Goal: Task Accomplishment & Management: Manage account settings

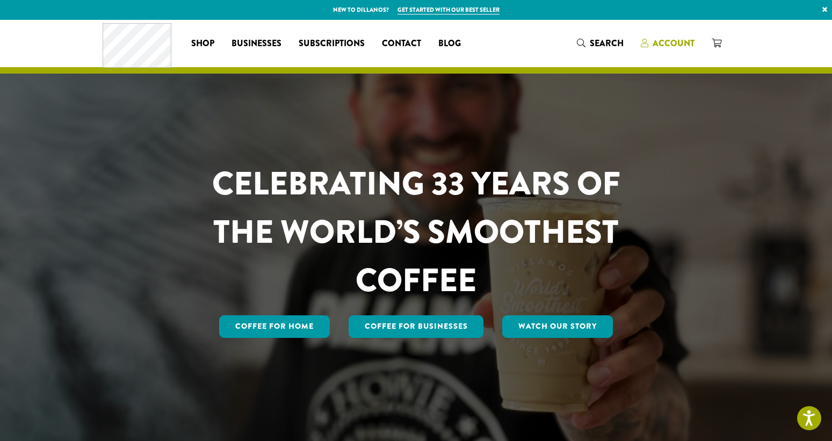
click at [670, 37] on span "Account" at bounding box center [673, 43] width 42 height 12
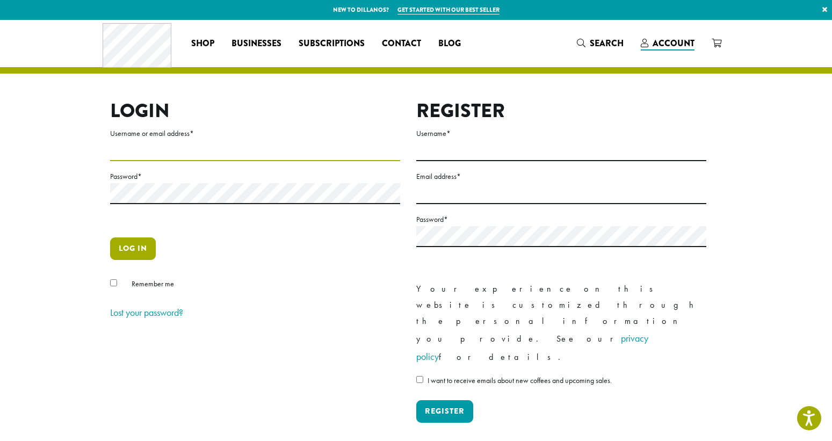
type input "*******"
click at [130, 245] on button "Log in" at bounding box center [133, 248] width 46 height 23
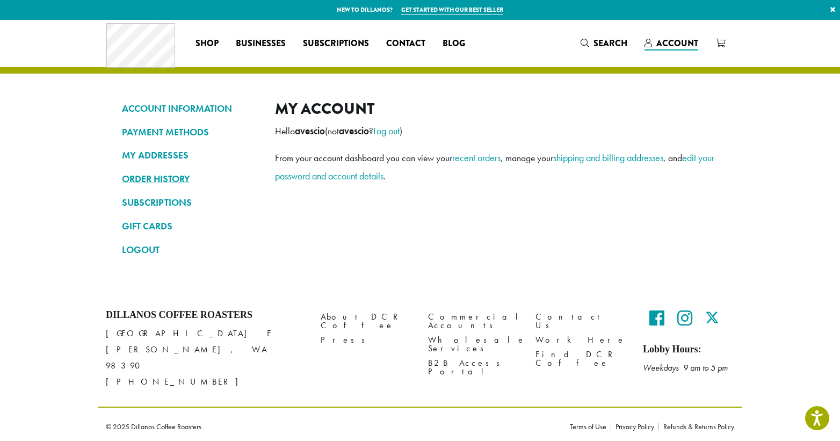
click at [155, 175] on link "ORDER HISTORY" at bounding box center [190, 179] width 137 height 18
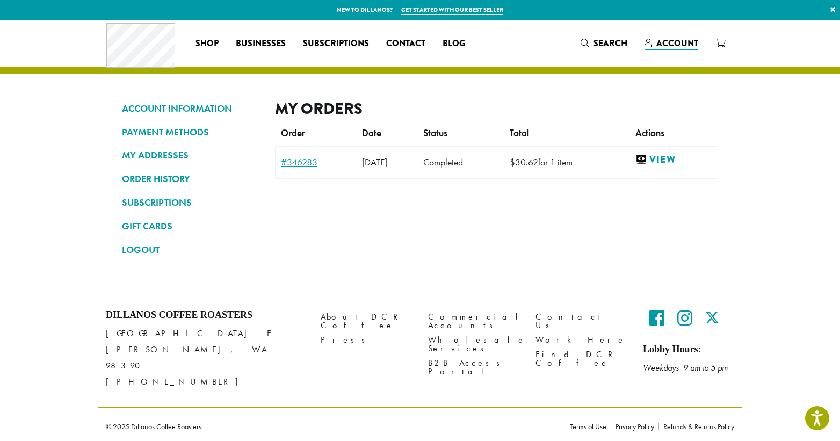
click at [298, 162] on link "#346283" at bounding box center [316, 162] width 70 height 10
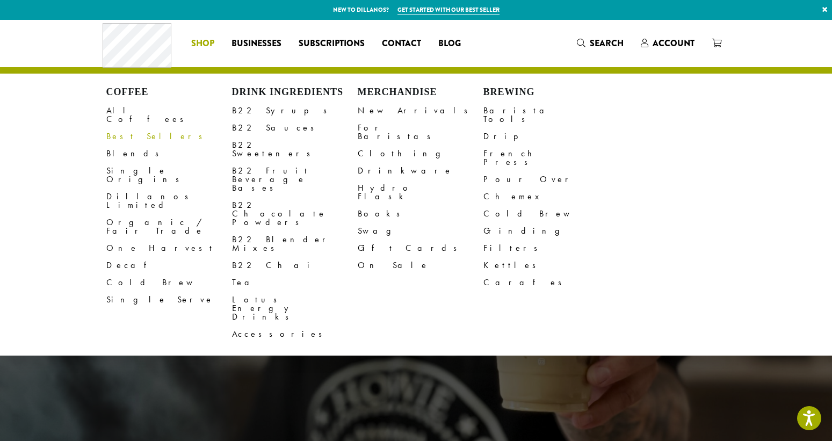
click at [133, 128] on link "Best Sellers" at bounding box center [169, 136] width 126 height 17
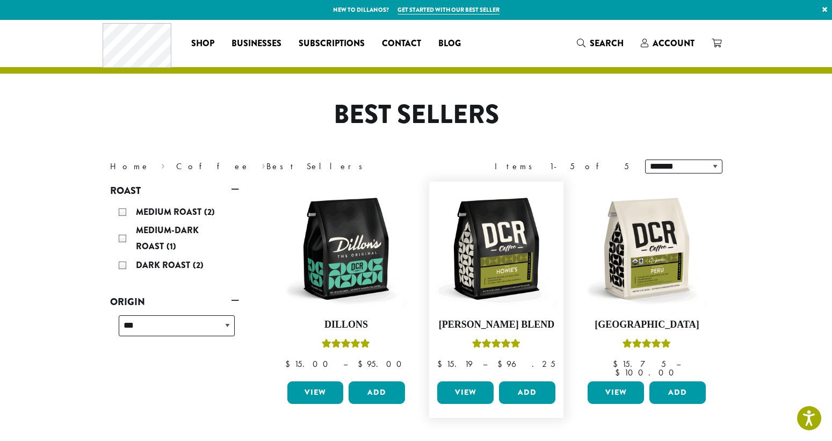
click at [468, 387] on link "View" at bounding box center [465, 392] width 56 height 23
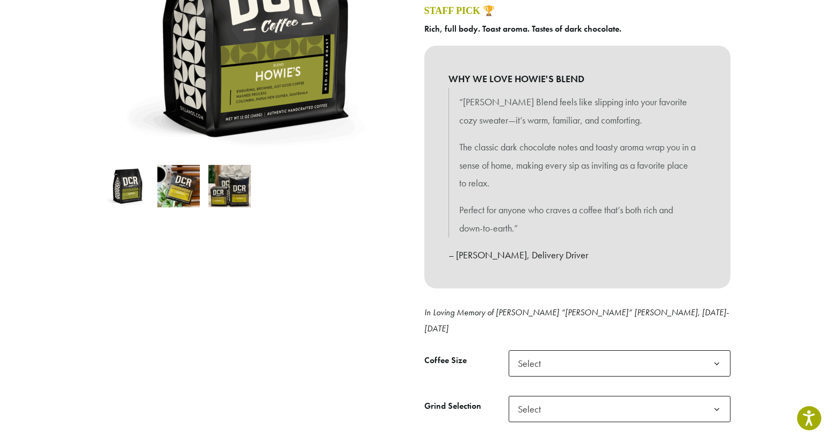
scroll to position [268, 0]
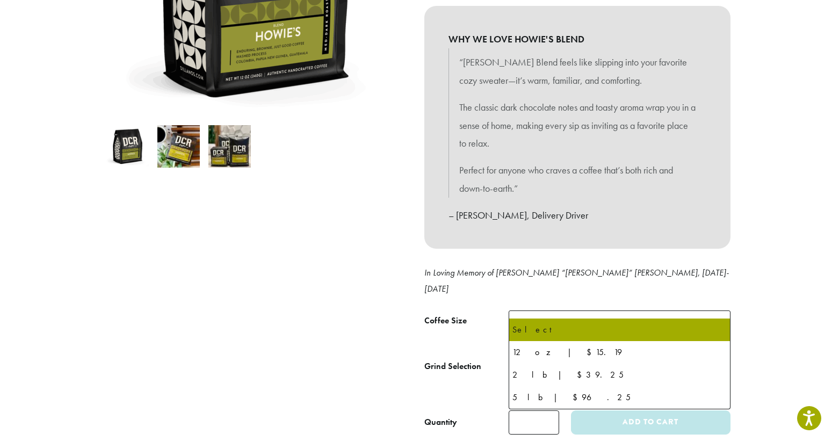
click at [713, 311] on b at bounding box center [716, 324] width 26 height 26
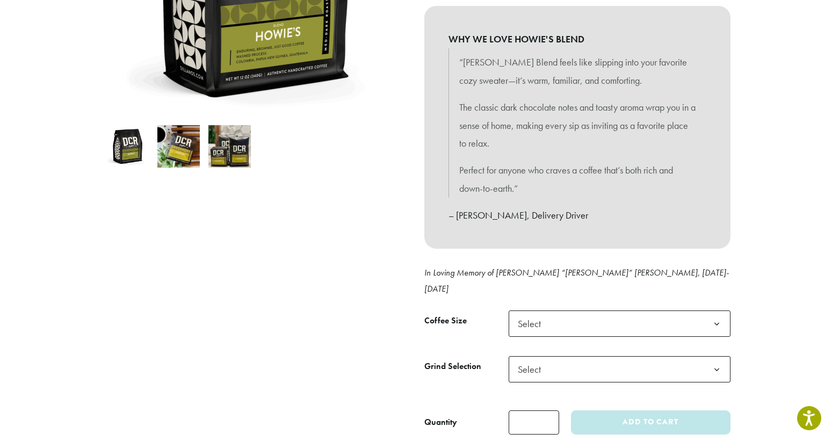
click at [223, 295] on div at bounding box center [255, 143] width 322 height 582
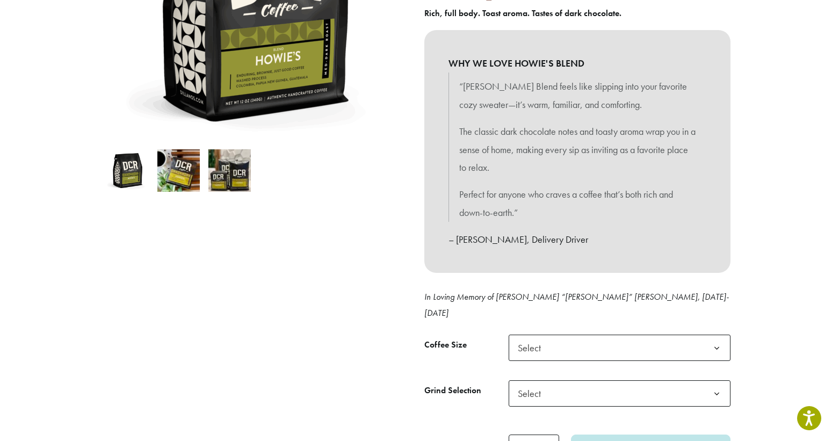
scroll to position [215, 0]
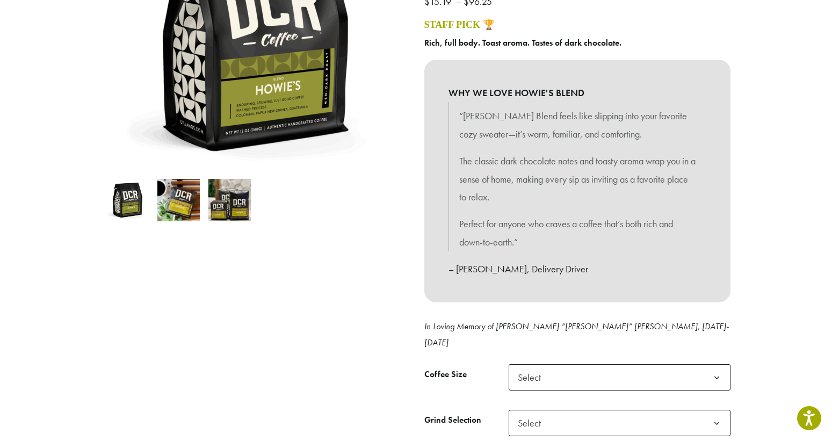
click at [136, 205] on img at bounding box center [127, 200] width 42 height 42
click at [192, 198] on img at bounding box center [178, 200] width 42 height 42
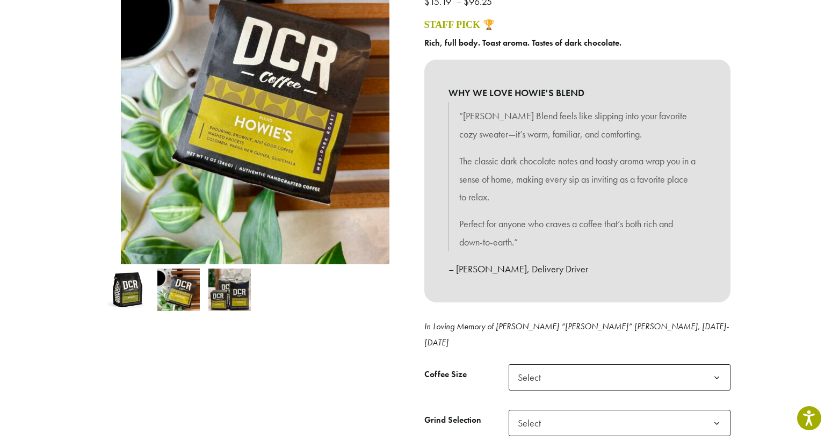
click at [229, 285] on img at bounding box center [229, 289] width 42 height 42
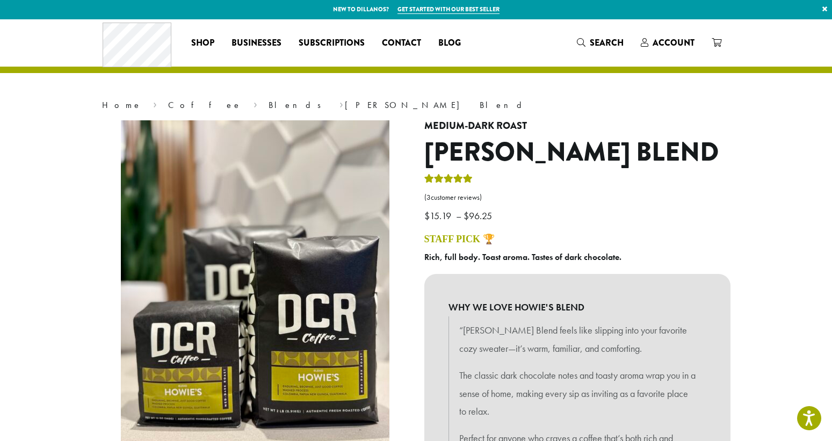
scroll to position [0, 0]
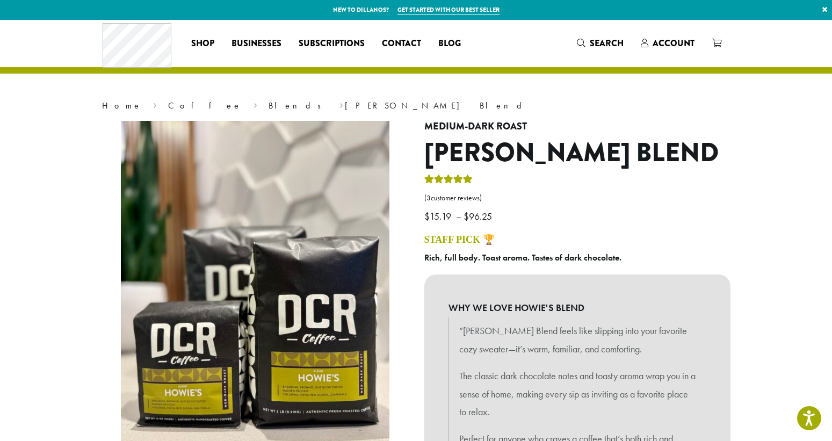
click at [438, 10] on link "Get started with our best seller" at bounding box center [448, 9] width 102 height 9
